Goal: Check status: Check status

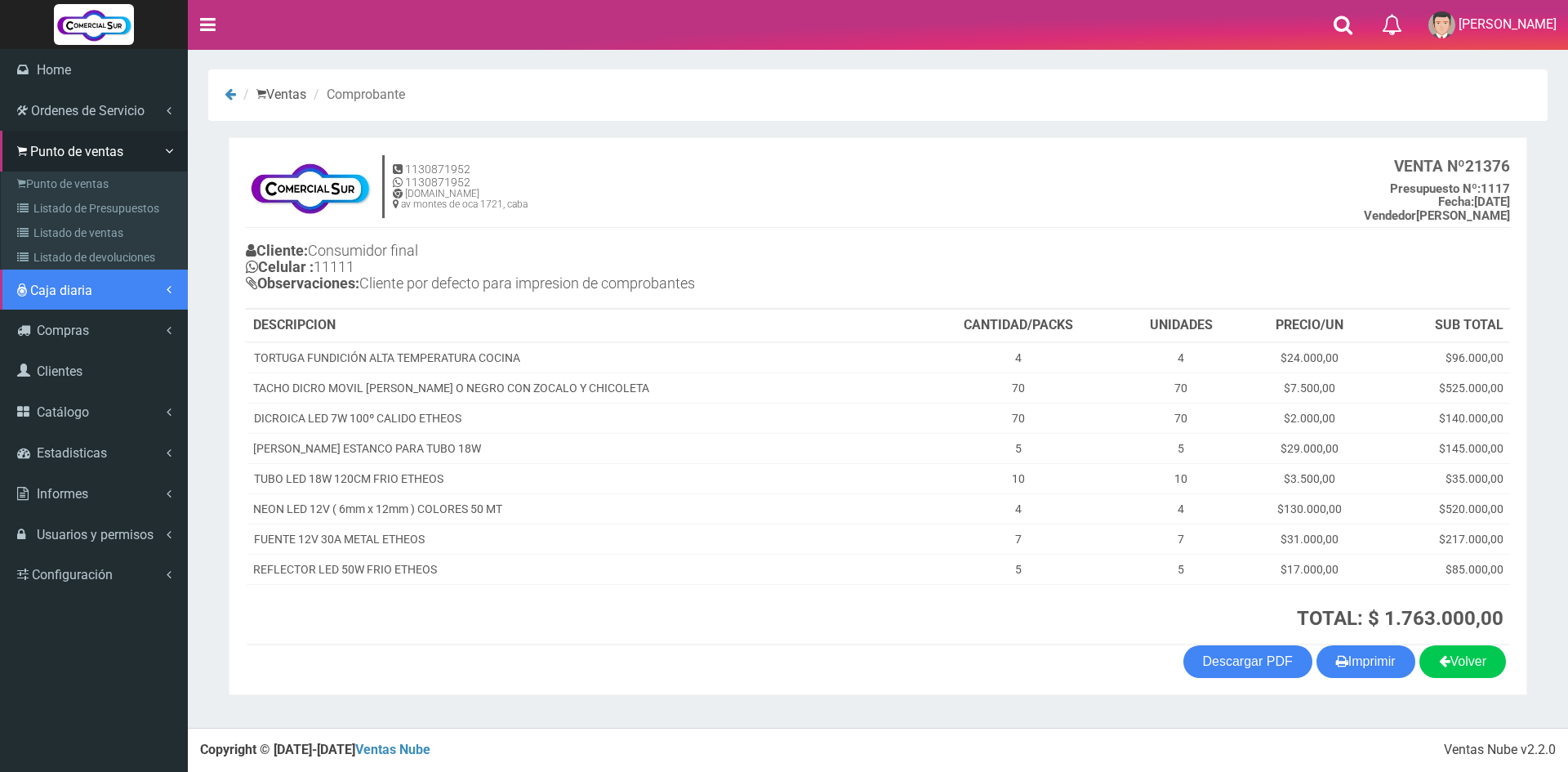
click at [67, 295] on span "Caja diaria" at bounding box center [61, 290] width 62 height 16
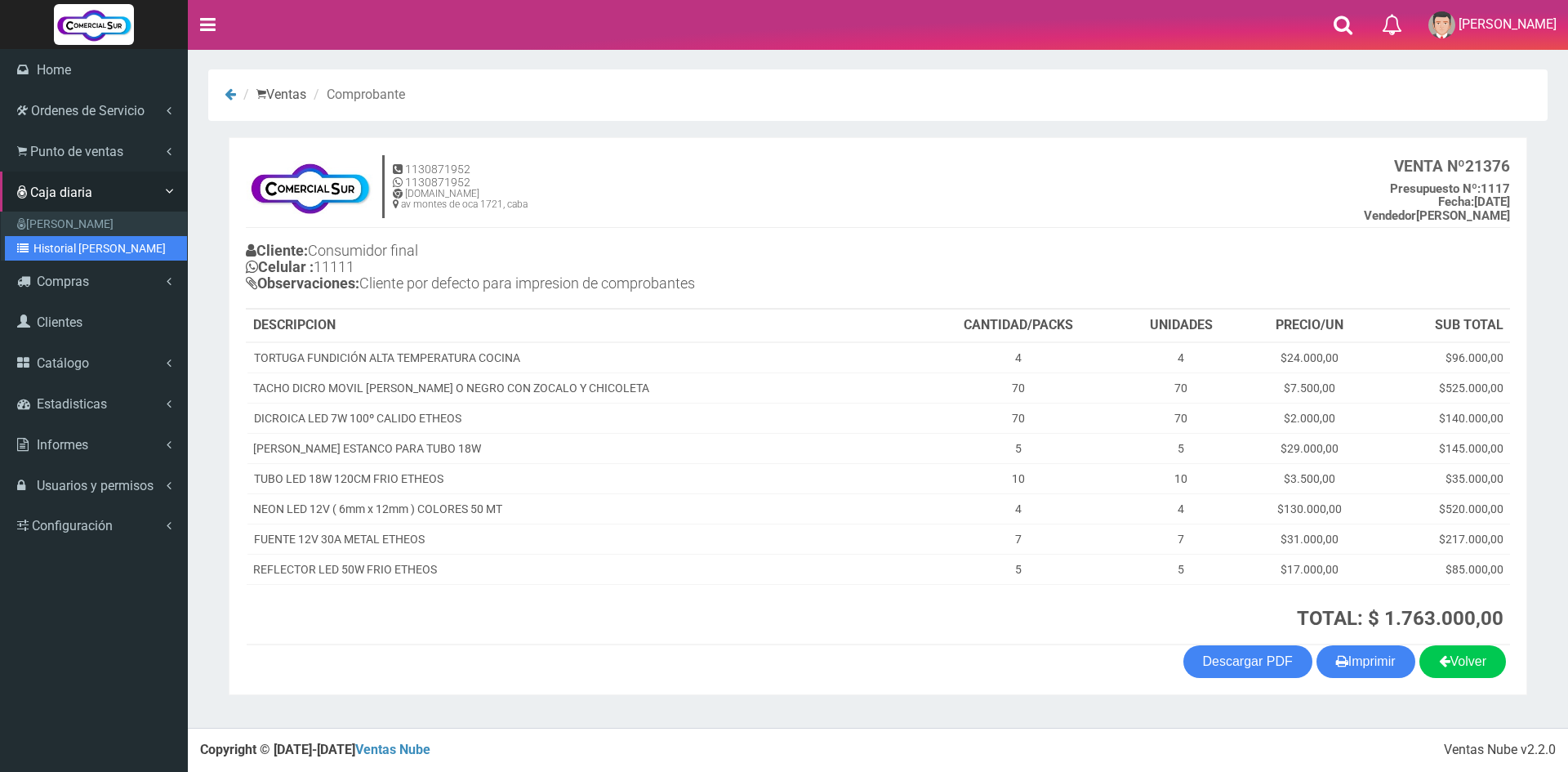
click at [86, 240] on link "Historial de Cajas" at bounding box center [95, 248] width 183 height 24
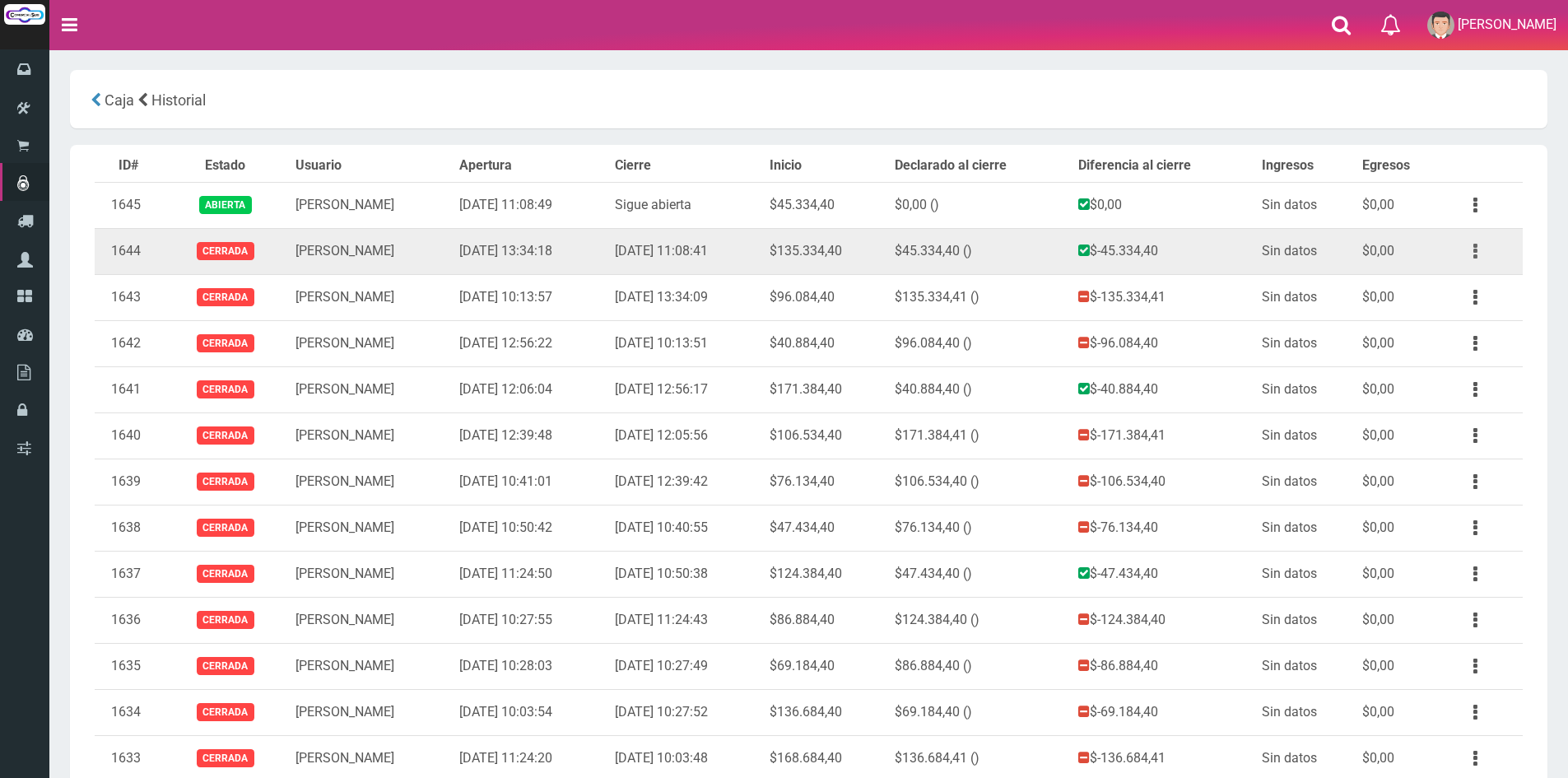
click at [1479, 247] on button "button" at bounding box center [1475, 251] width 37 height 29
click at [1457, 300] on link "Ver" at bounding box center [1428, 291] width 130 height 36
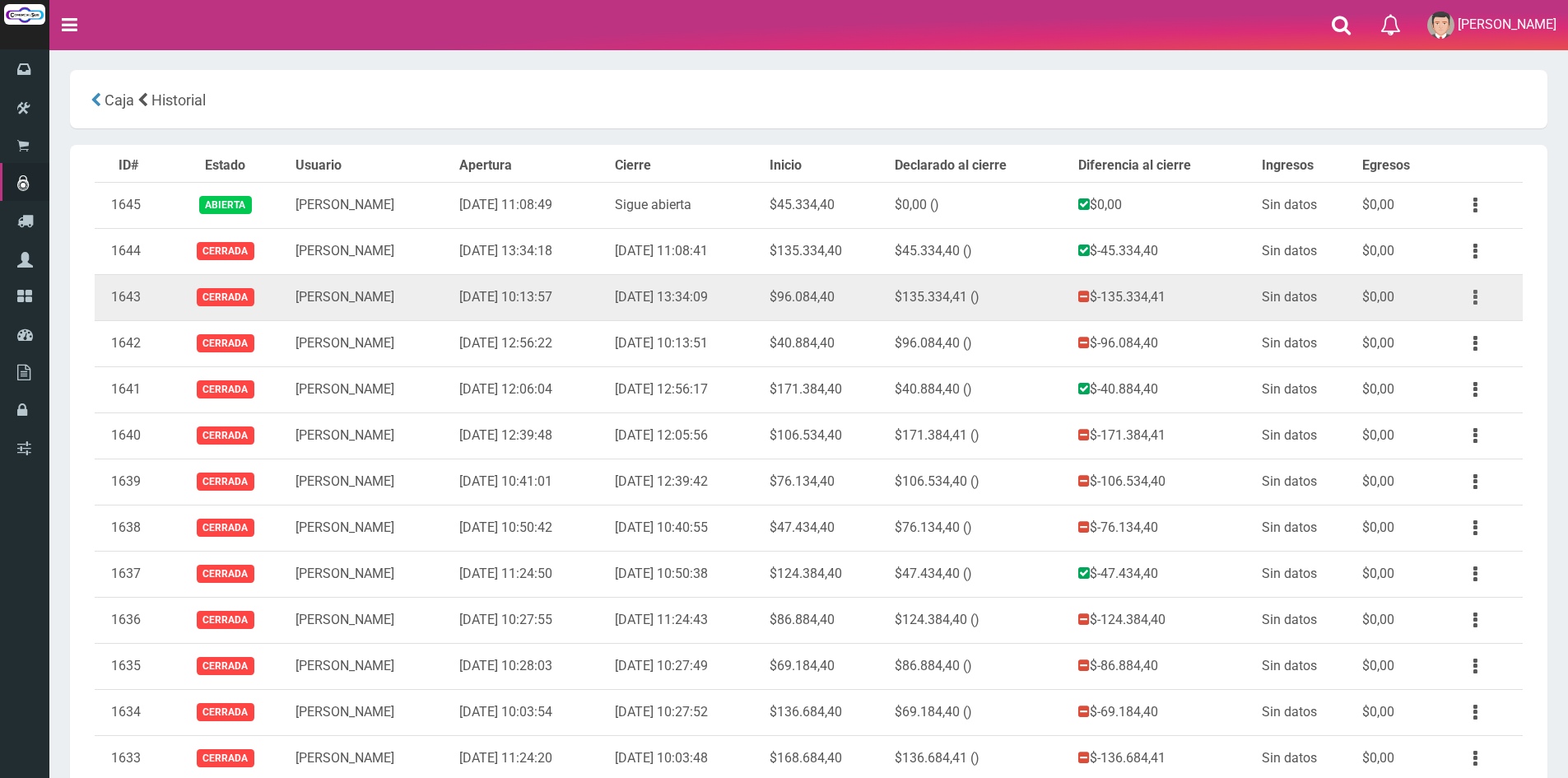
click at [1478, 294] on button "button" at bounding box center [1475, 297] width 37 height 29
click at [1461, 323] on link "Ver" at bounding box center [1428, 338] width 130 height 36
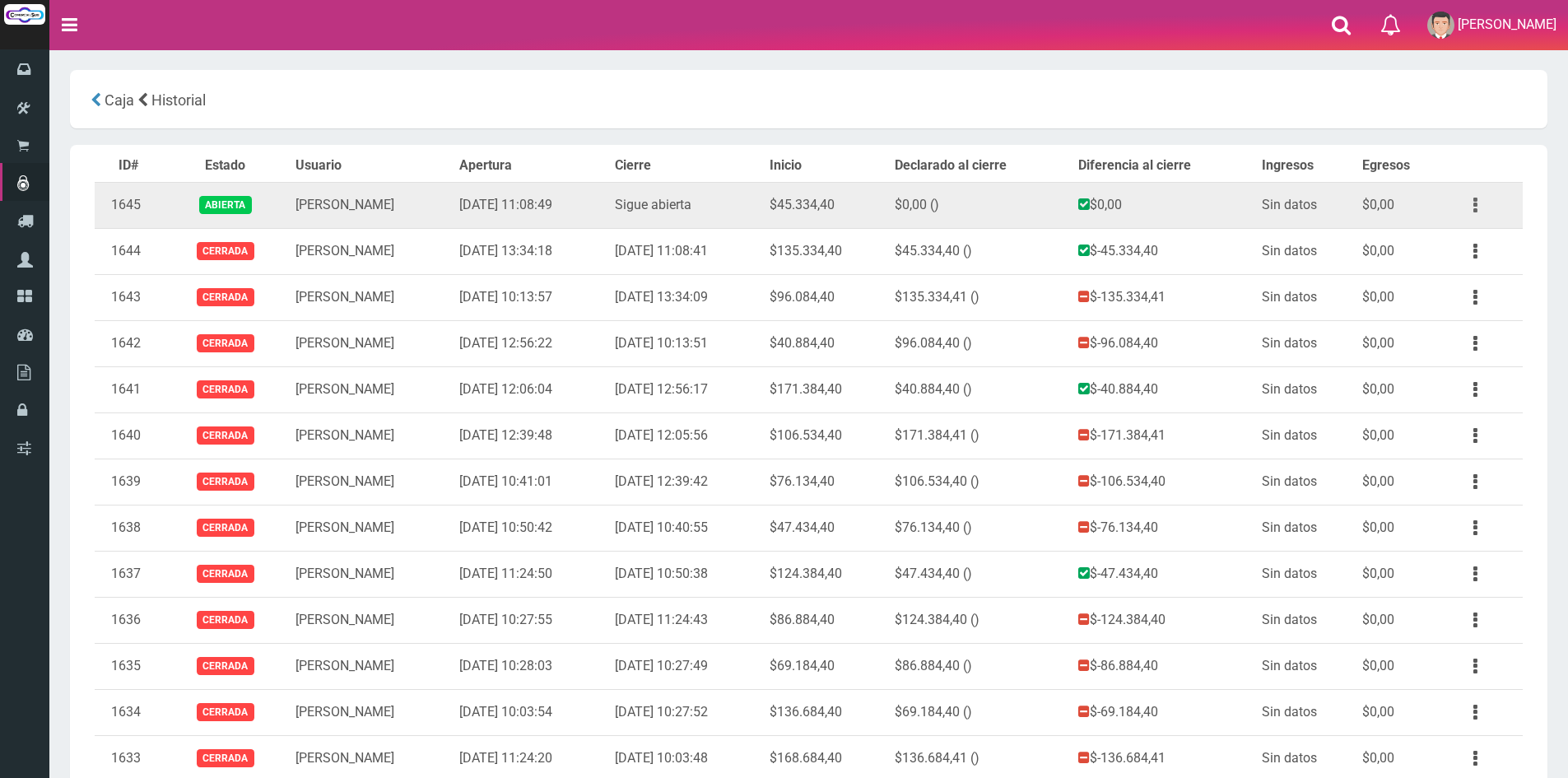
click at [1476, 207] on button "button" at bounding box center [1475, 205] width 37 height 29
click at [1459, 250] on link "Ver" at bounding box center [1428, 245] width 130 height 36
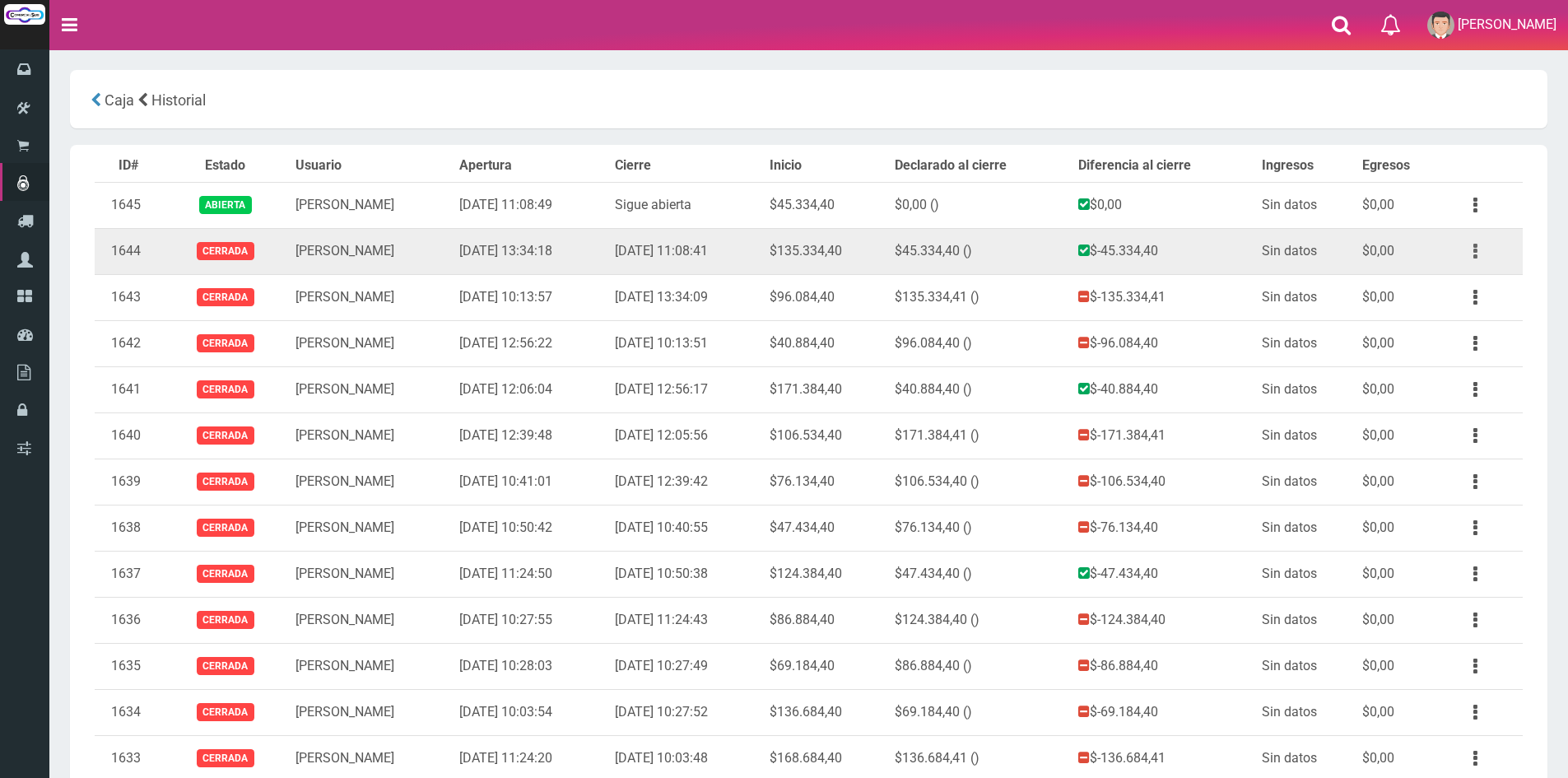
click at [1474, 249] on icon "button" at bounding box center [1476, 251] width 4 height 29
click at [1461, 274] on link "Ver" at bounding box center [1428, 291] width 130 height 36
